Goal: Task Accomplishment & Management: Manage account settings

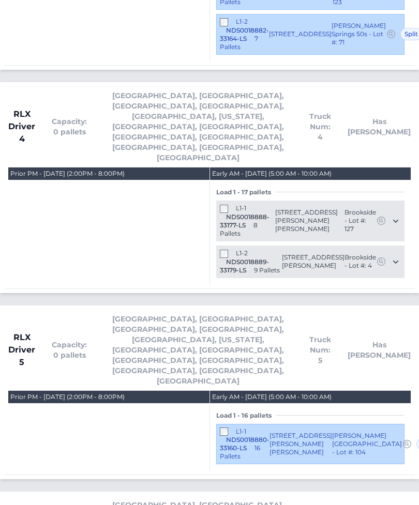
click at [230, 424] on div "L1-1 NDS0018880-33160-LS 16 Pallets 3919 Caroline Court NW Conover, NC 28613 Cl…" at bounding box center [310, 444] width 188 height 41
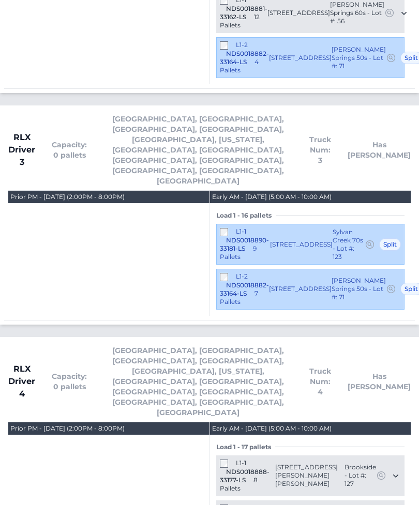
scroll to position [1604, 0]
click at [224, 460] on div "L1-1 NDS0018888-33177-LS 8 Pallets" at bounding box center [247, 477] width 55 height 34
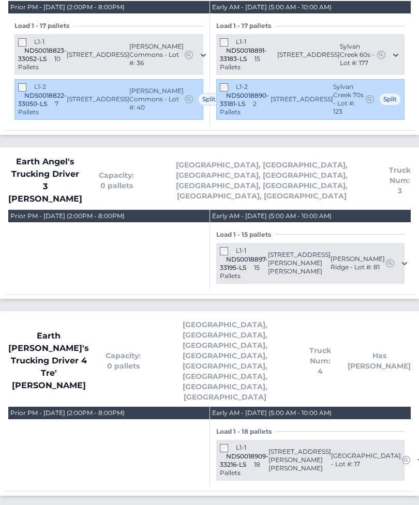
scroll to position [773, 0]
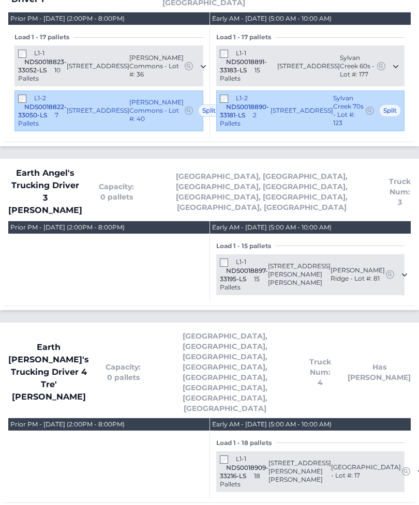
click at [213, 234] on div "Load 1 - 15 pallets L1-1 NDS0018897-33195-LS" at bounding box center [310, 268] width 201 height 68
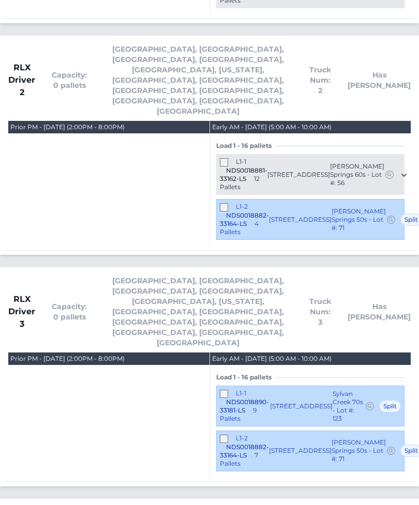
scroll to position [1442, 0]
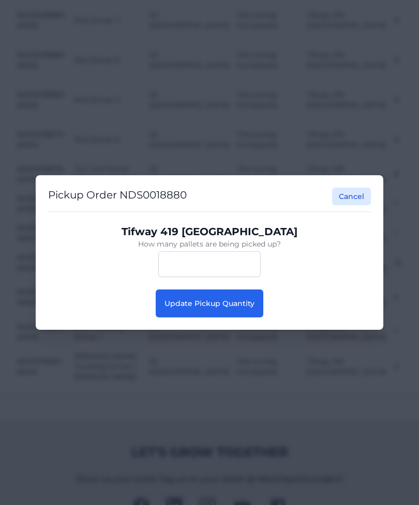
click at [228, 315] on button "Update Pickup Quantity" at bounding box center [210, 303] width 108 height 28
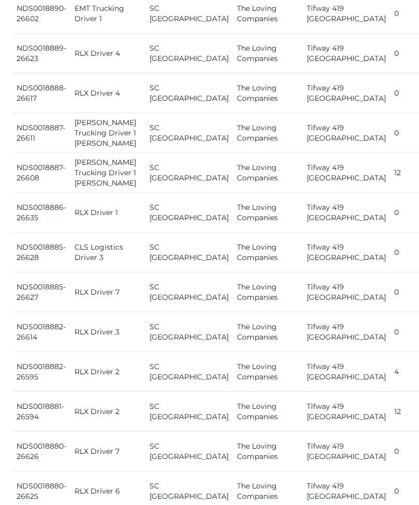
scroll to position [795, 0]
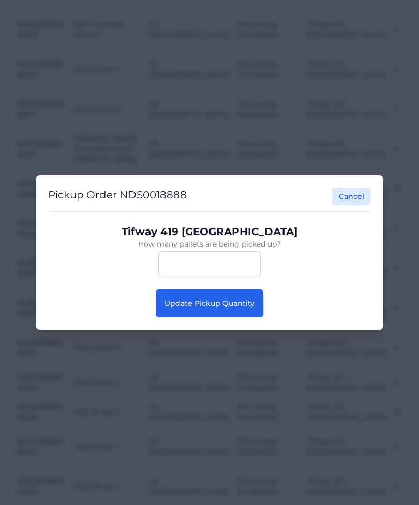
click at [235, 330] on div "Pickup Order NDS0018888 Cancel Tifway 419 Bermuda How many pallets are being pi…" at bounding box center [209, 252] width 347 height 155
click at [235, 317] on button "Update Pickup Quantity" at bounding box center [210, 303] width 108 height 28
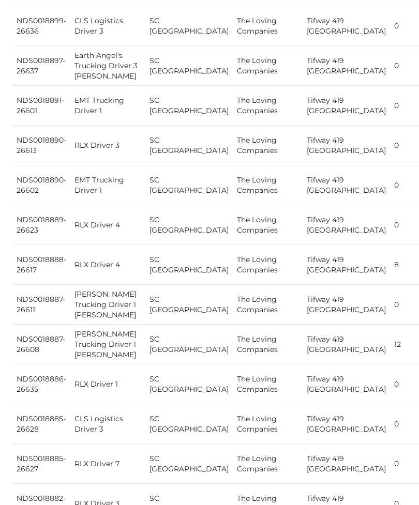
scroll to position [649, 0]
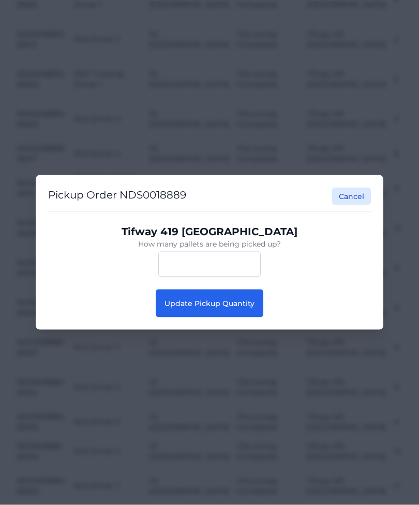
scroll to position [751, 0]
click at [230, 317] on button "Update Pickup Quantity" at bounding box center [210, 303] width 108 height 28
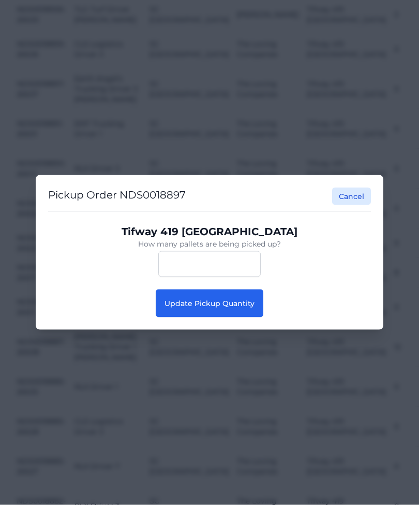
scroll to position [616, 0]
click at [224, 317] on button "Update Pickup Quantity" at bounding box center [210, 303] width 108 height 28
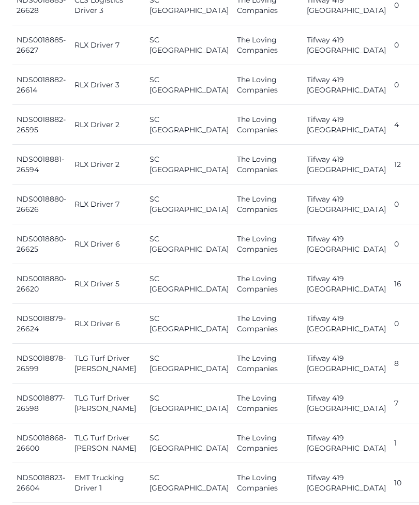
scroll to position [1076, 0]
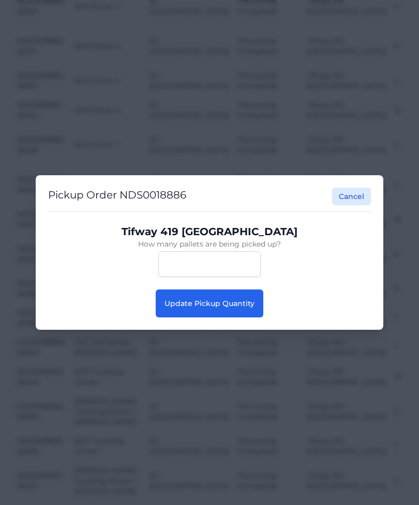
click at [248, 308] on span "Update Pickup Quantity" at bounding box center [209, 303] width 90 height 9
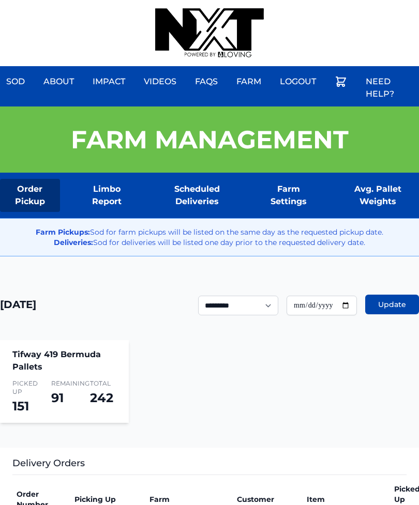
click at [361, 0] on div "Sod About Impact Videos FAQs Need Help? Farm My Account Logout" at bounding box center [209, 33] width 419 height 66
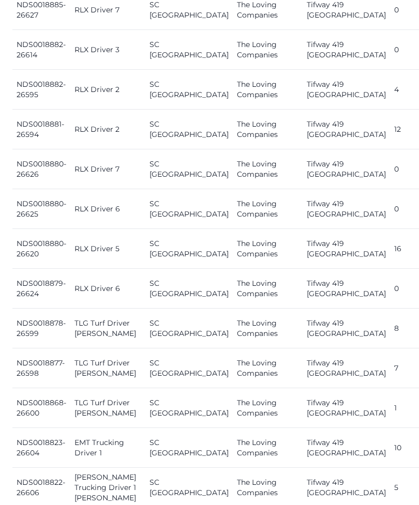
scroll to position [1103, 0]
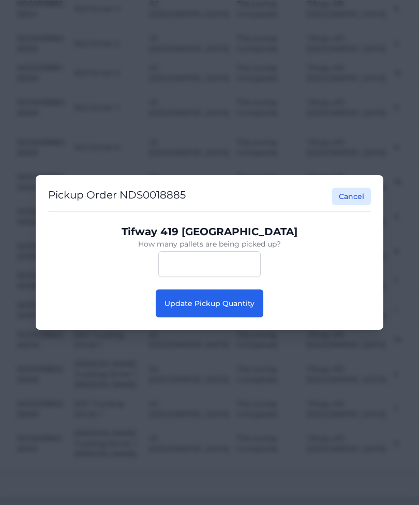
click at [247, 317] on button "Update Pickup Quantity" at bounding box center [210, 303] width 108 height 28
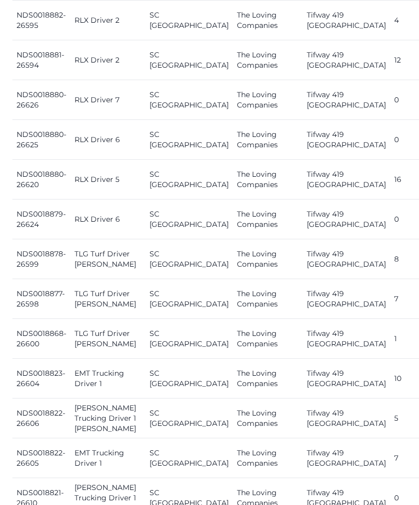
scroll to position [1174, 0]
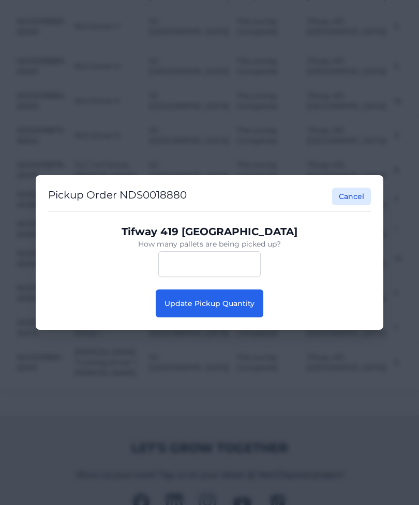
click at [248, 317] on button "Update Pickup Quantity" at bounding box center [210, 303] width 108 height 28
